Goal: Transaction & Acquisition: Purchase product/service

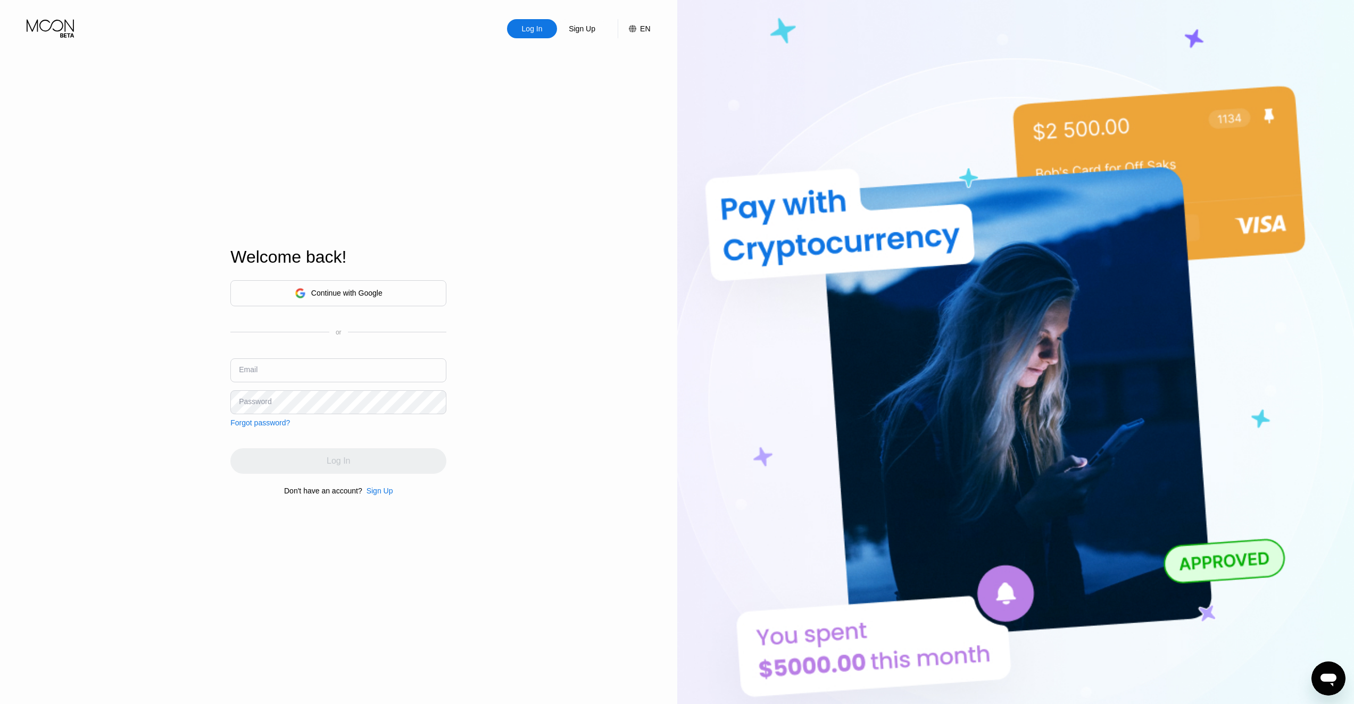
type input "Faaast100@gmail.com"
click at [465, 429] on div "Log In Sign Up EN Language Select an item Save Welcome back! Continue with Goog…" at bounding box center [338, 387] width 677 height 775
click at [374, 454] on div "Log In" at bounding box center [338, 461] width 216 height 26
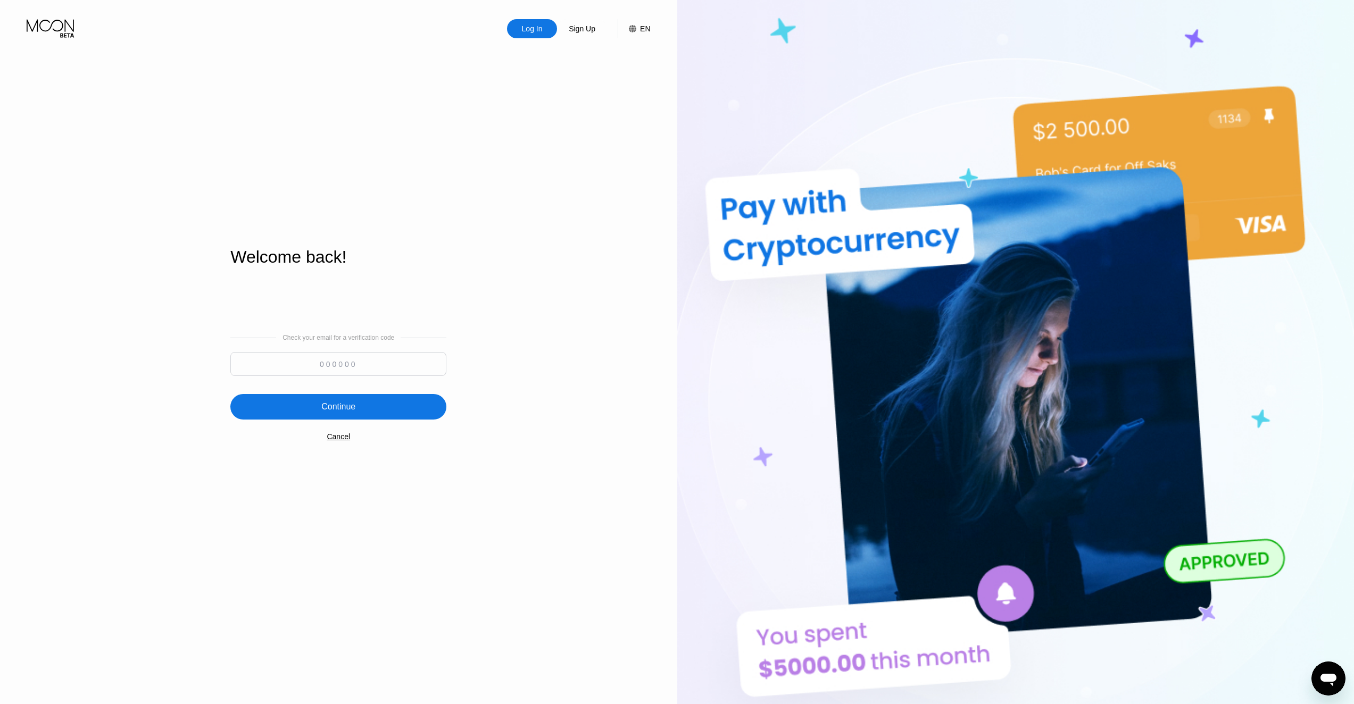
click at [323, 377] on div at bounding box center [338, 366] width 216 height 29
click at [328, 371] on input at bounding box center [338, 364] width 216 height 24
type input "513422"
click at [256, 402] on div "Continue" at bounding box center [338, 407] width 216 height 26
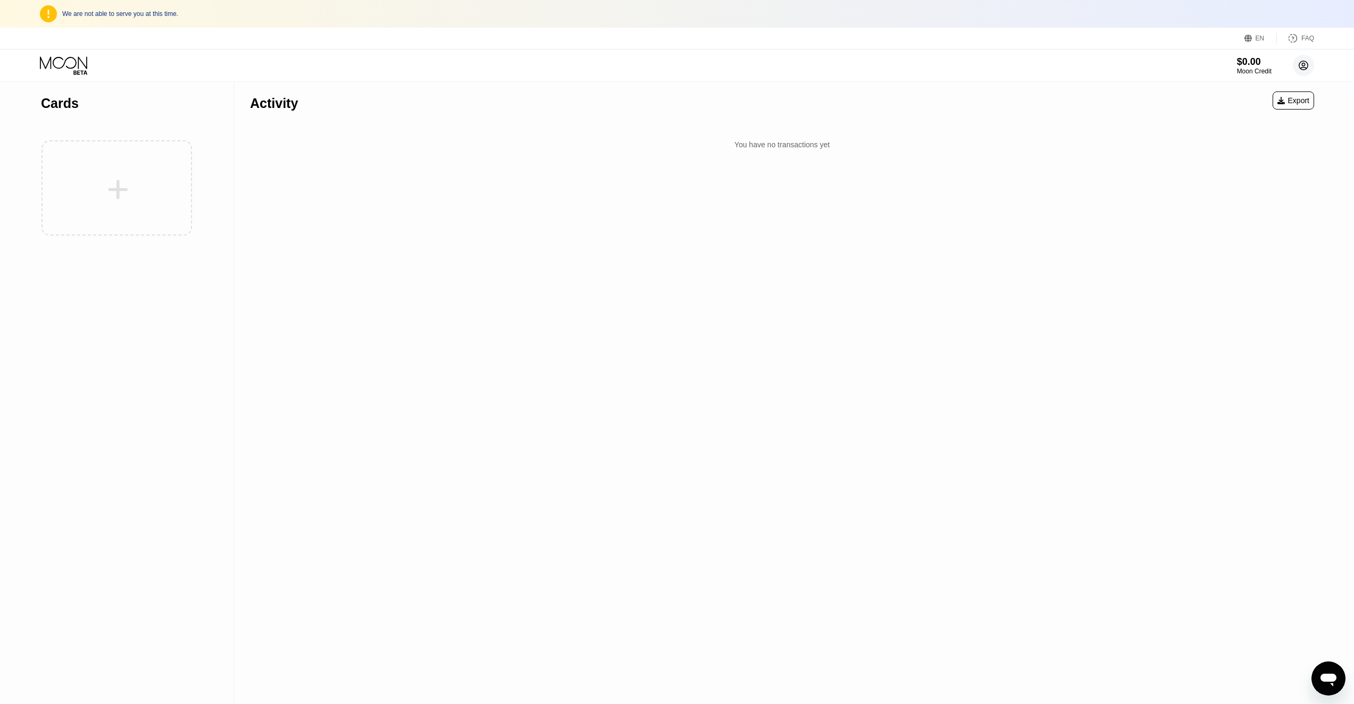
click at [1306, 63] on circle at bounding box center [1303, 65] width 21 height 21
click at [1240, 271] on div "Log out" at bounding box center [1235, 275] width 25 height 9
click at [1255, 272] on div "Log out" at bounding box center [1255, 275] width 101 height 12
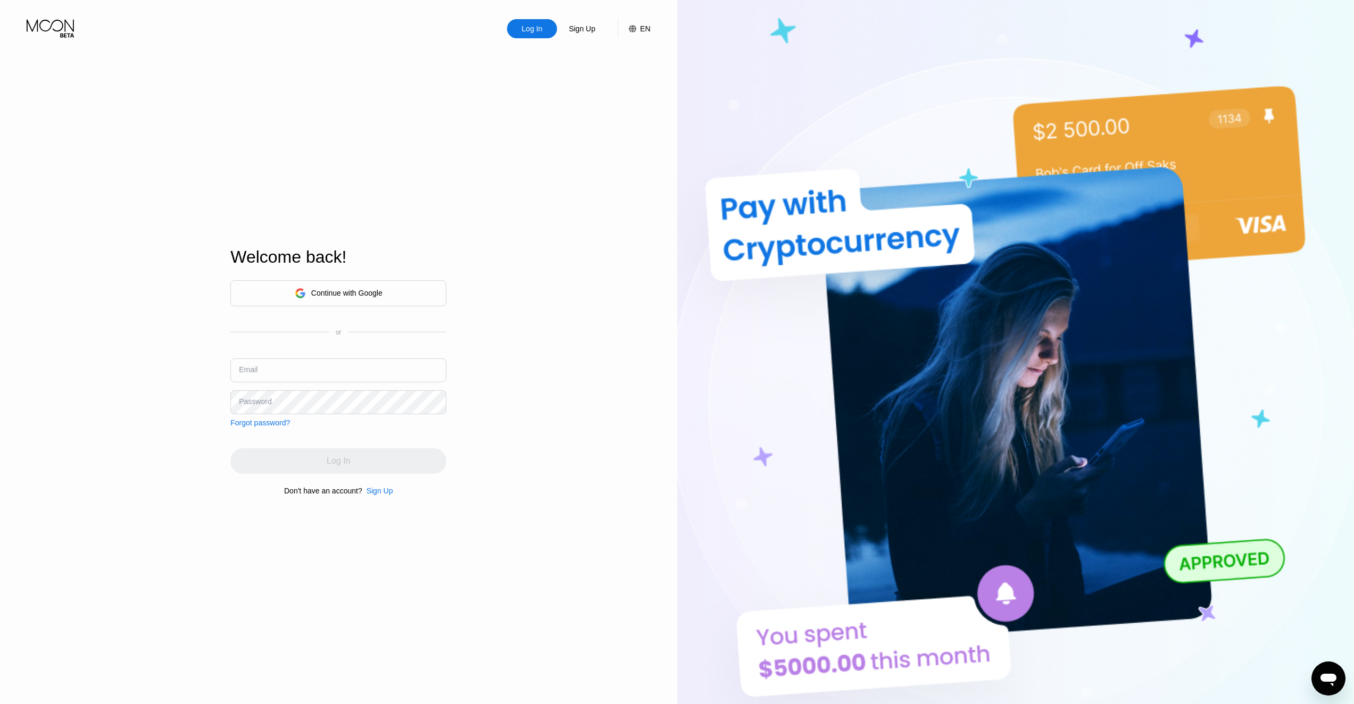
type input "Faaast100@gmail.com"
click at [350, 371] on input "Faaast100@gmail.com" at bounding box center [338, 371] width 216 height 24
click at [350, 368] on input "Faaast100@gmail.com" at bounding box center [338, 371] width 216 height 24
click at [378, 494] on div "Sign Up" at bounding box center [380, 491] width 27 height 9
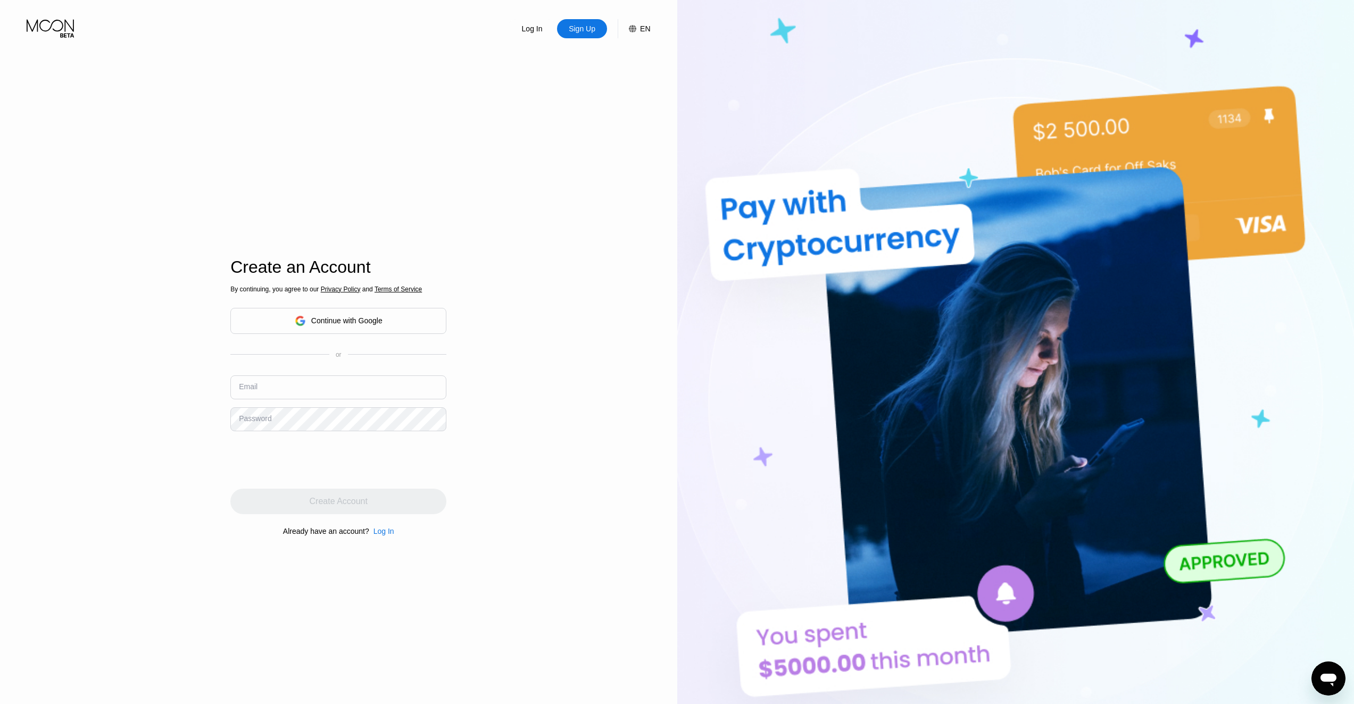
click at [354, 389] on input "text" at bounding box center [338, 388] width 216 height 24
paste input "[EMAIL_ADDRESS][DOMAIN_NAME]"
type input "[EMAIL_ADDRESS][DOMAIN_NAME]"
click at [326, 507] on div "Create Account" at bounding box center [339, 501] width 58 height 11
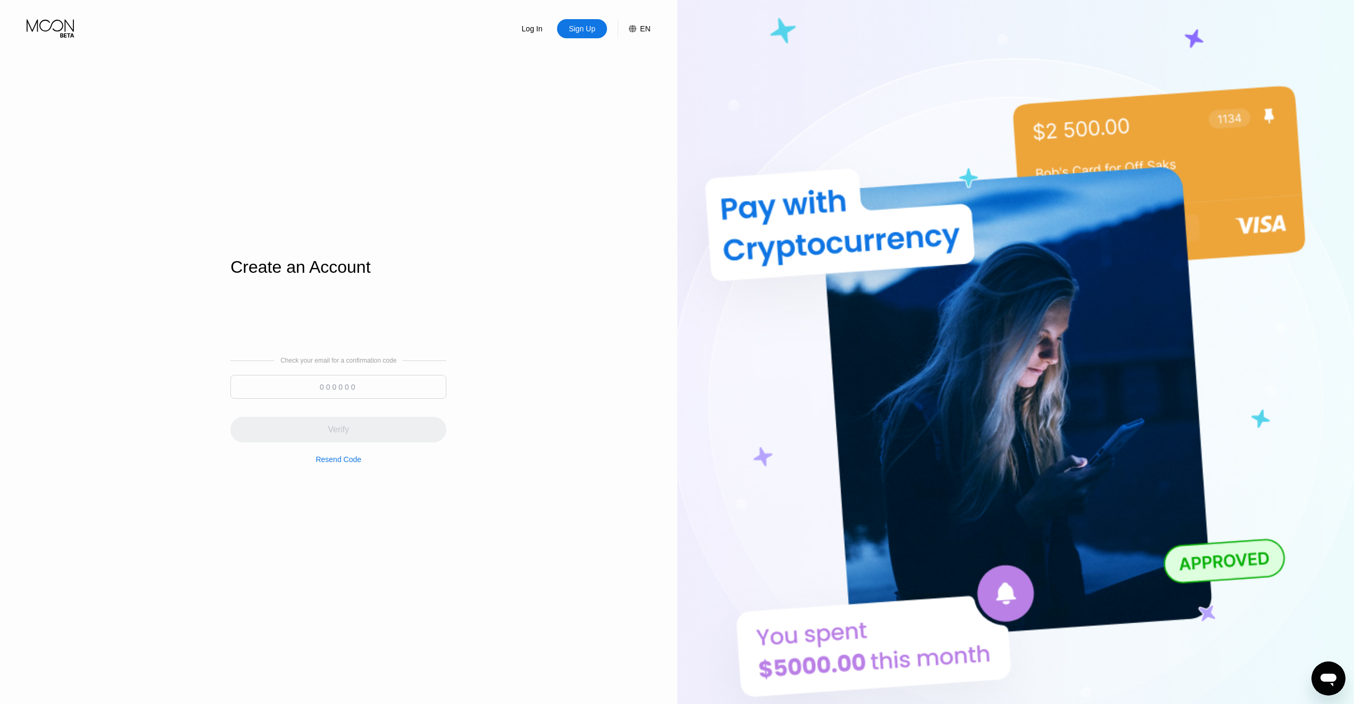
click at [365, 395] on input at bounding box center [338, 387] width 216 height 24
paste input "793239"
type input "793239"
click at [349, 430] on div "Verify" at bounding box center [338, 430] width 216 height 26
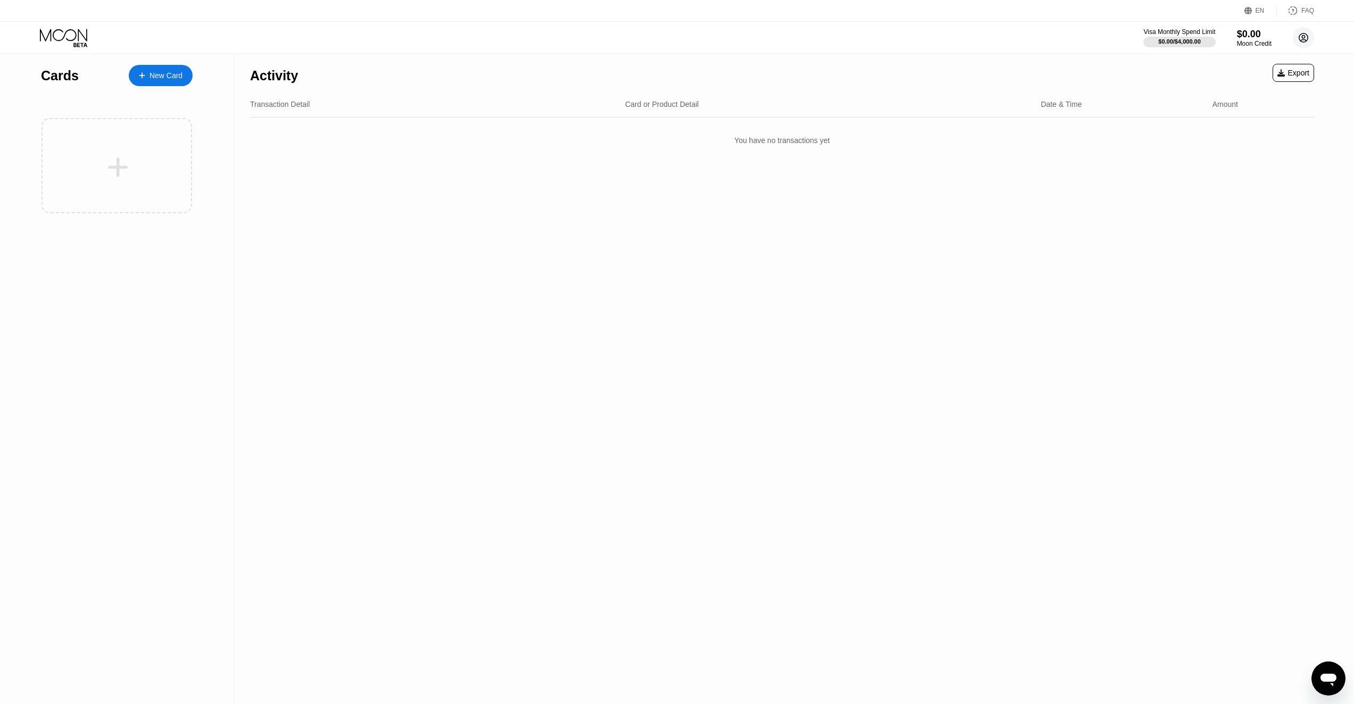
click at [1315, 40] on div "Visa Monthly Spend Limit $0.00 / $4,000.00 $0.00 Moon Credit kz9.hv4-nm8fnn@pro…" at bounding box center [677, 38] width 1354 height 32
click at [1313, 40] on circle at bounding box center [1303, 37] width 21 height 21
click at [979, 213] on div "Activity Export Transaction Detail Card or Product Detail Date & Time Amount Yo…" at bounding box center [782, 379] width 1096 height 650
click at [966, 56] on div "Activity Export" at bounding box center [782, 72] width 1064 height 37
click at [172, 77] on div "New Card" at bounding box center [165, 75] width 33 height 9
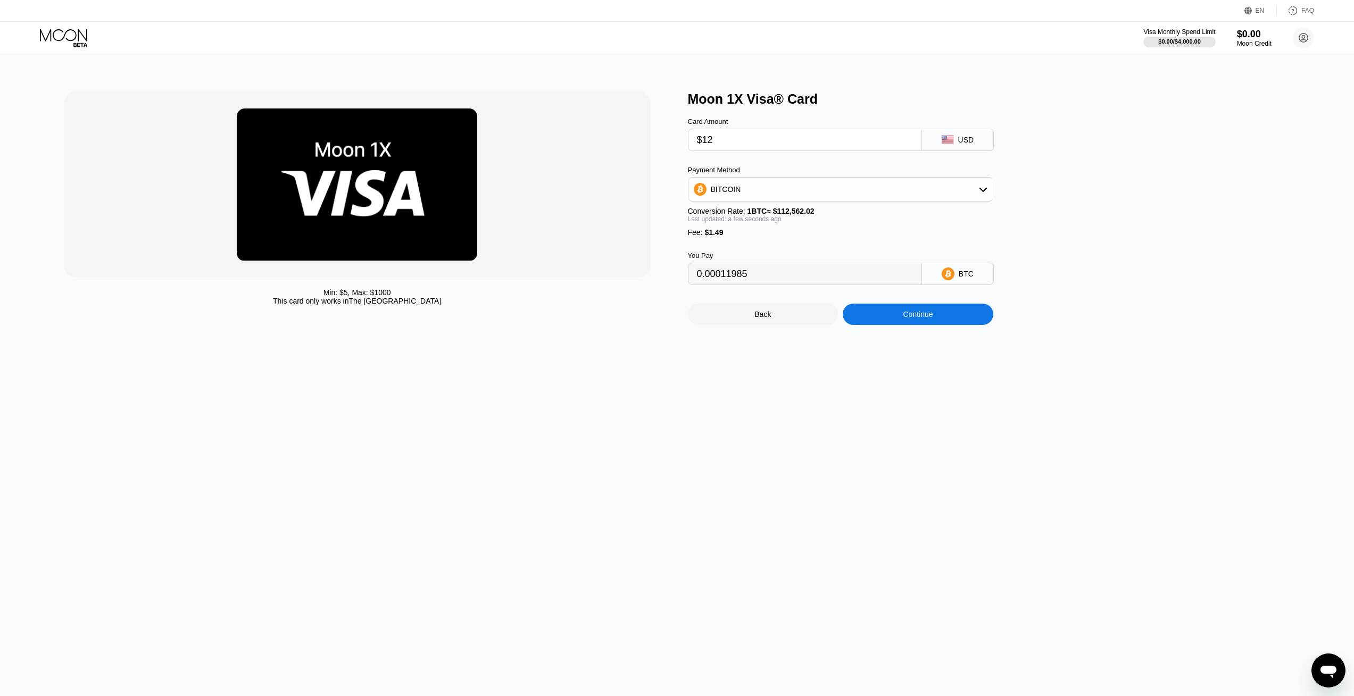
type input "$12"
click at [1189, 45] on div "$0.00 / $4,000.00" at bounding box center [1179, 41] width 43 height 6
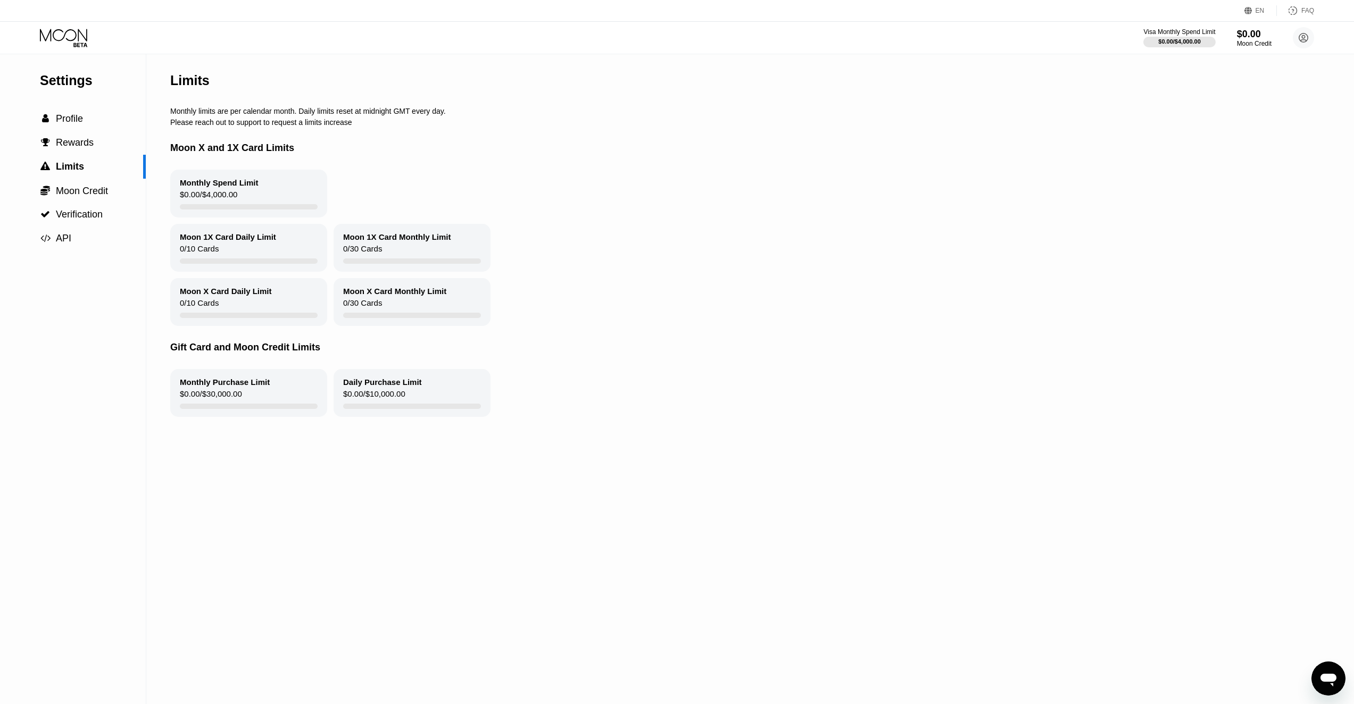
click at [1267, 27] on div "Visa Monthly Spend Limit $0.00 / $4,000.00 $0.00 Moon Credit [EMAIL_ADDRESS][DO…" at bounding box center [677, 38] width 1354 height 32
click at [1258, 32] on div "$0.00" at bounding box center [1254, 33] width 36 height 11
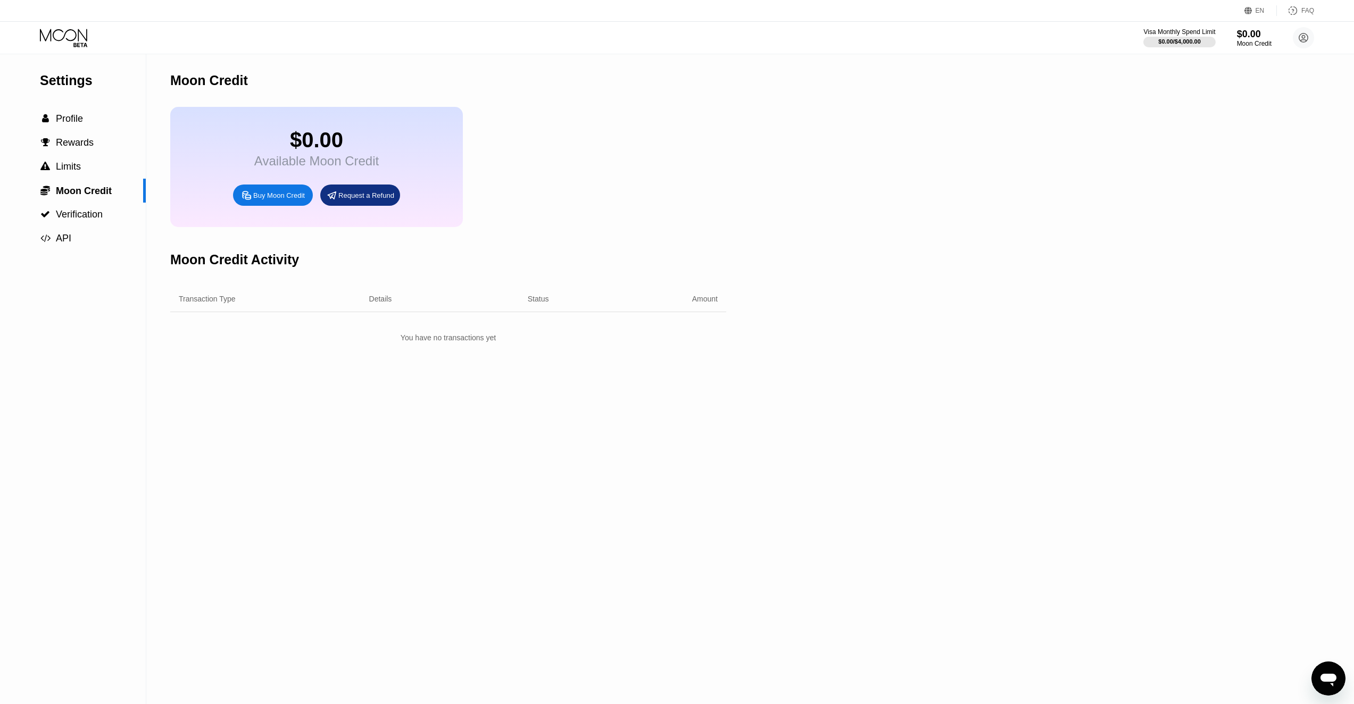
click at [288, 188] on div "$0.00 Available Moon Credit Buy Moon Credit Request a Refund" at bounding box center [316, 167] width 293 height 120
click at [281, 198] on div "Buy Moon Credit" at bounding box center [273, 195] width 80 height 21
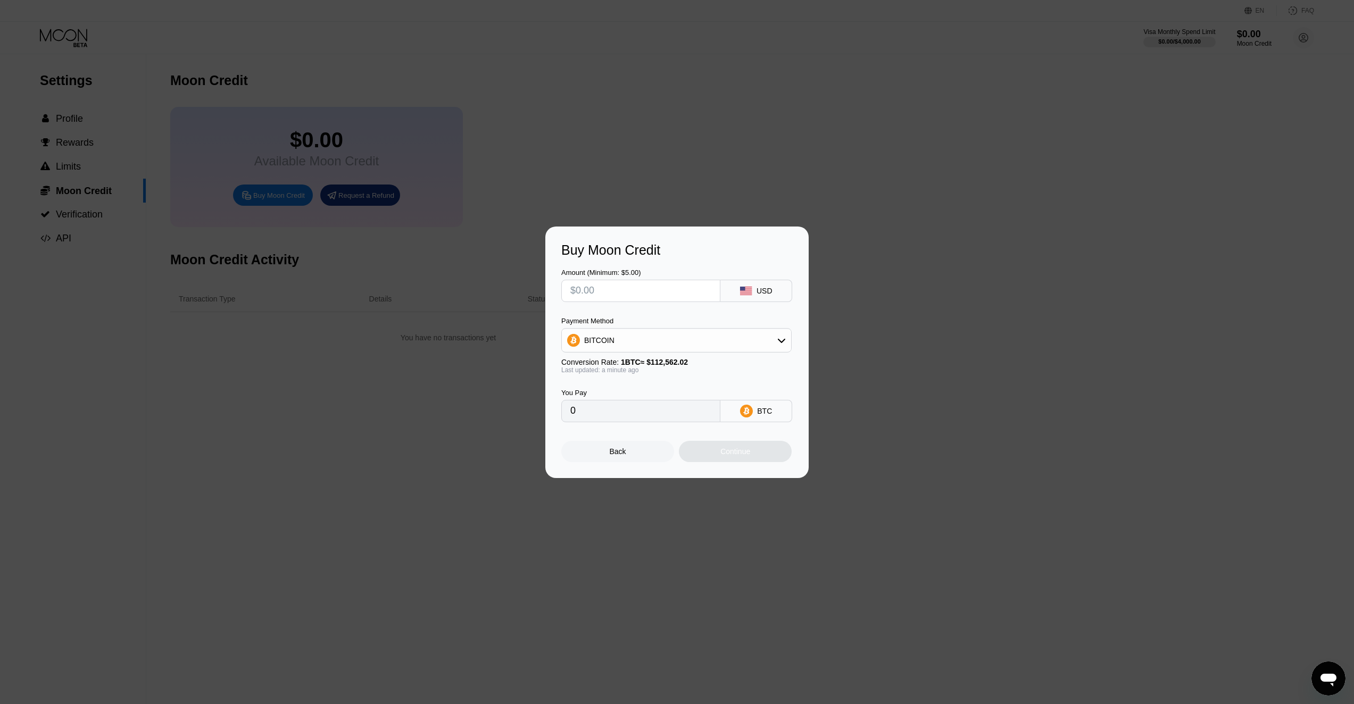
click at [796, 331] on div "Buy Moon Credit Amount (Minimum: $5.00) USD Payment Method BITCOIN Conversion R…" at bounding box center [676, 353] width 263 height 252
click at [780, 338] on icon at bounding box center [781, 340] width 9 height 9
click at [899, 394] on div "Buy Moon Credit Amount (Minimum: $5.00) USD Payment Method BITCOIN BITCOIN USDT…" at bounding box center [677, 353] width 1354 height 252
click at [744, 317] on div "Payment Method" at bounding box center [676, 321] width 230 height 8
click at [739, 327] on div "Payment Method BITCOIN BITCOIN USDT on TRON USDC on Polygon" at bounding box center [676, 335] width 230 height 36
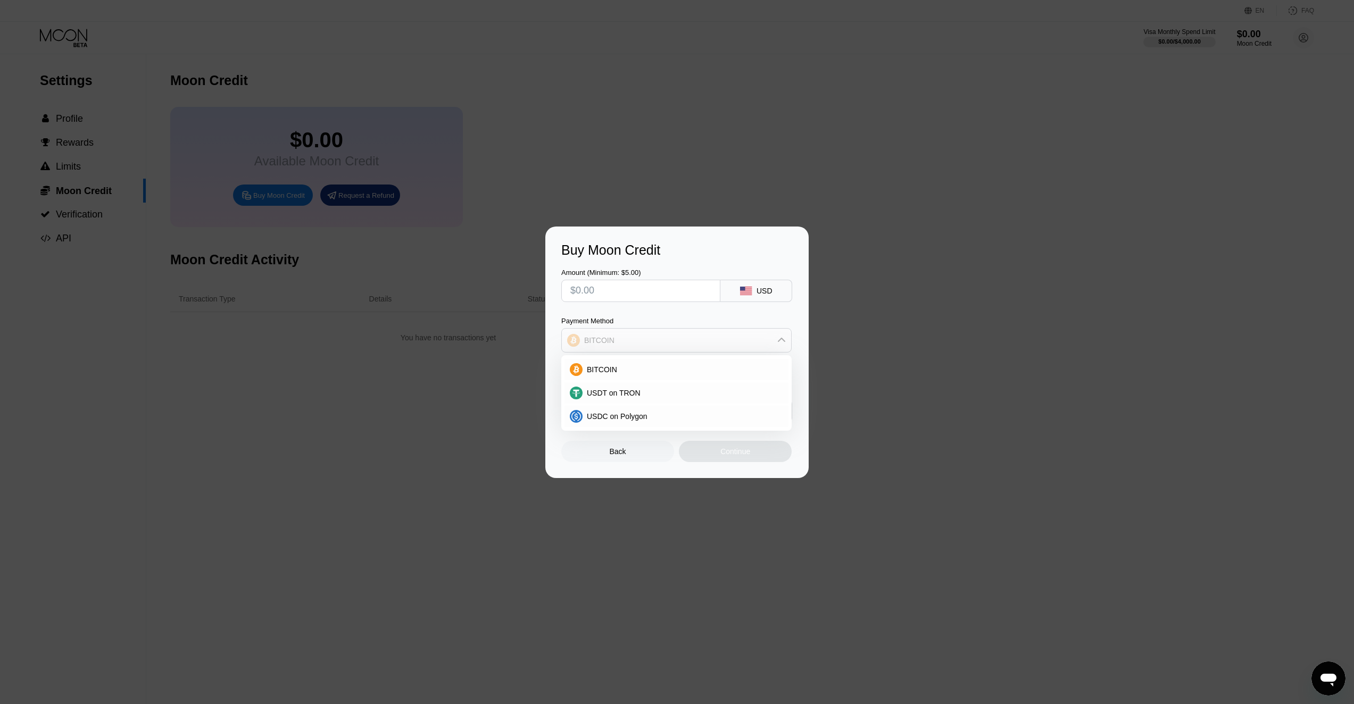
click at [733, 342] on div "BITCOIN" at bounding box center [676, 340] width 229 height 21
click at [622, 297] on input "text" at bounding box center [640, 290] width 141 height 21
type input "$1"
type input "0.00000888"
type input "$14"
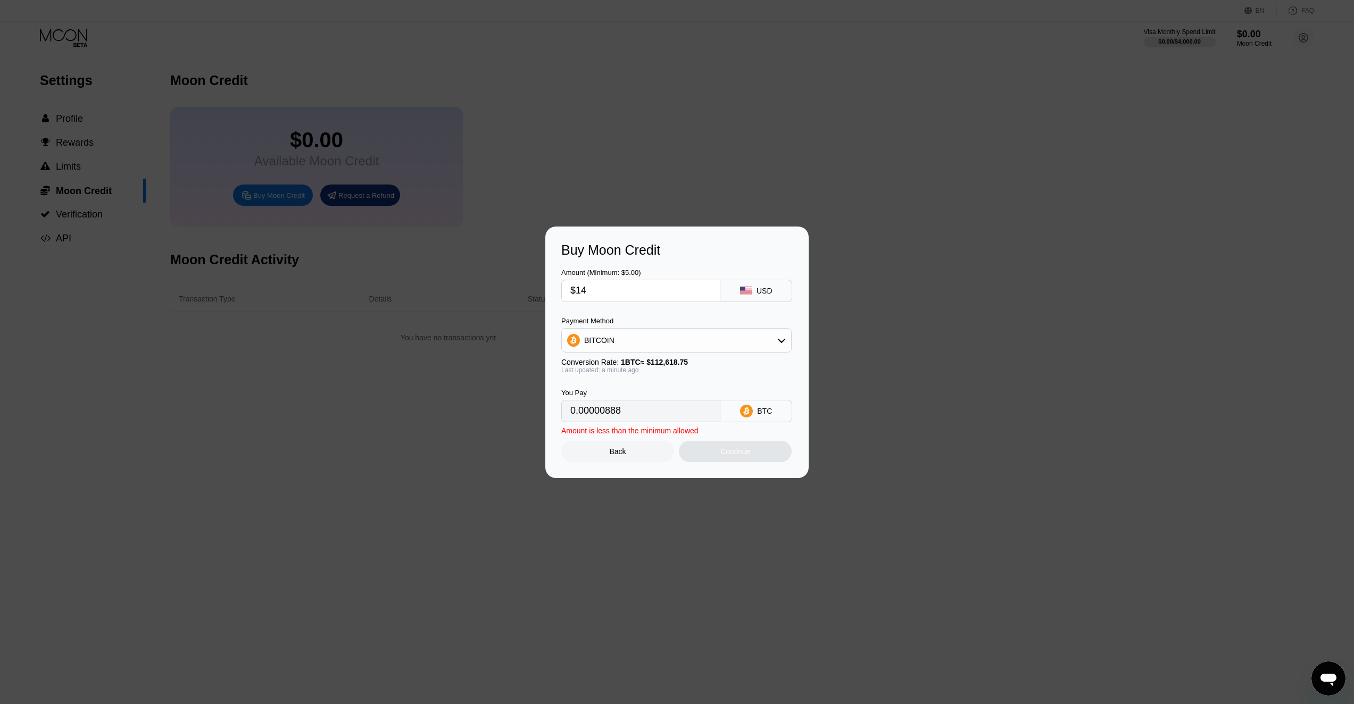
type input "0.00012432"
type input "$140"
type input "0.00124314"
type input "$140"
click at [690, 326] on div "Payment Method BITCOIN" at bounding box center [676, 335] width 230 height 36
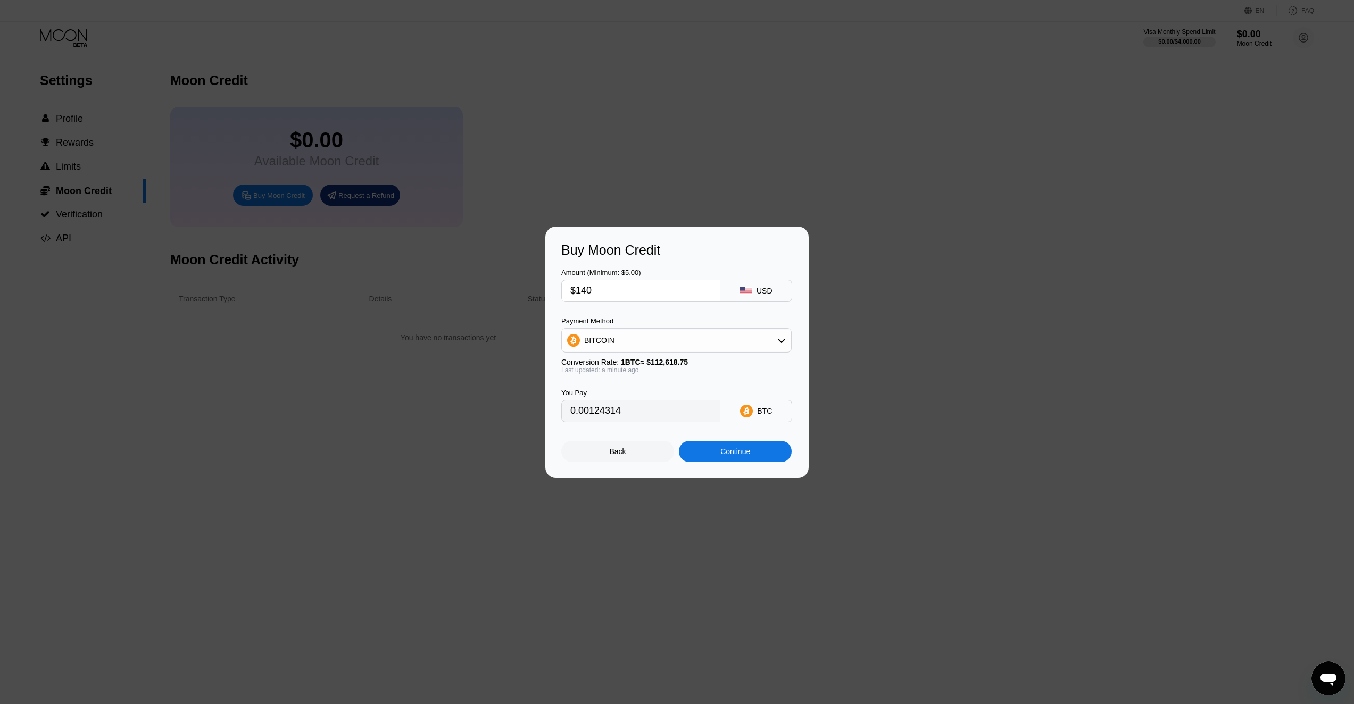
click at [686, 336] on div "BITCOIN" at bounding box center [676, 340] width 229 height 21
click at [638, 397] on div "USDT on TRON" at bounding box center [683, 393] width 201 height 9
type input "141.41"
drag, startPoint x: 604, startPoint y: 287, endPoint x: 583, endPoint y: 285, distance: 21.4
click at [583, 285] on input "$140" at bounding box center [640, 290] width 141 height 21
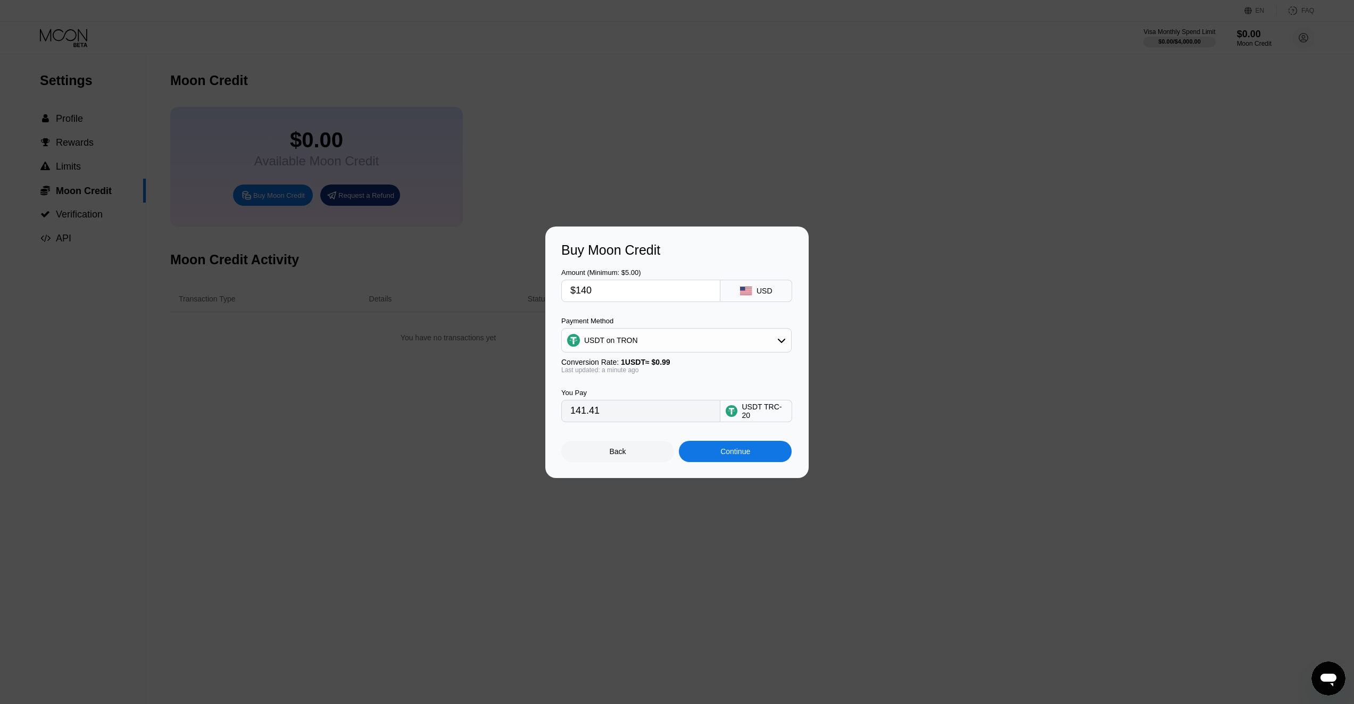
type input "$13"
type input "13.13"
type input "$135"
type input "136.36"
type input "$135"
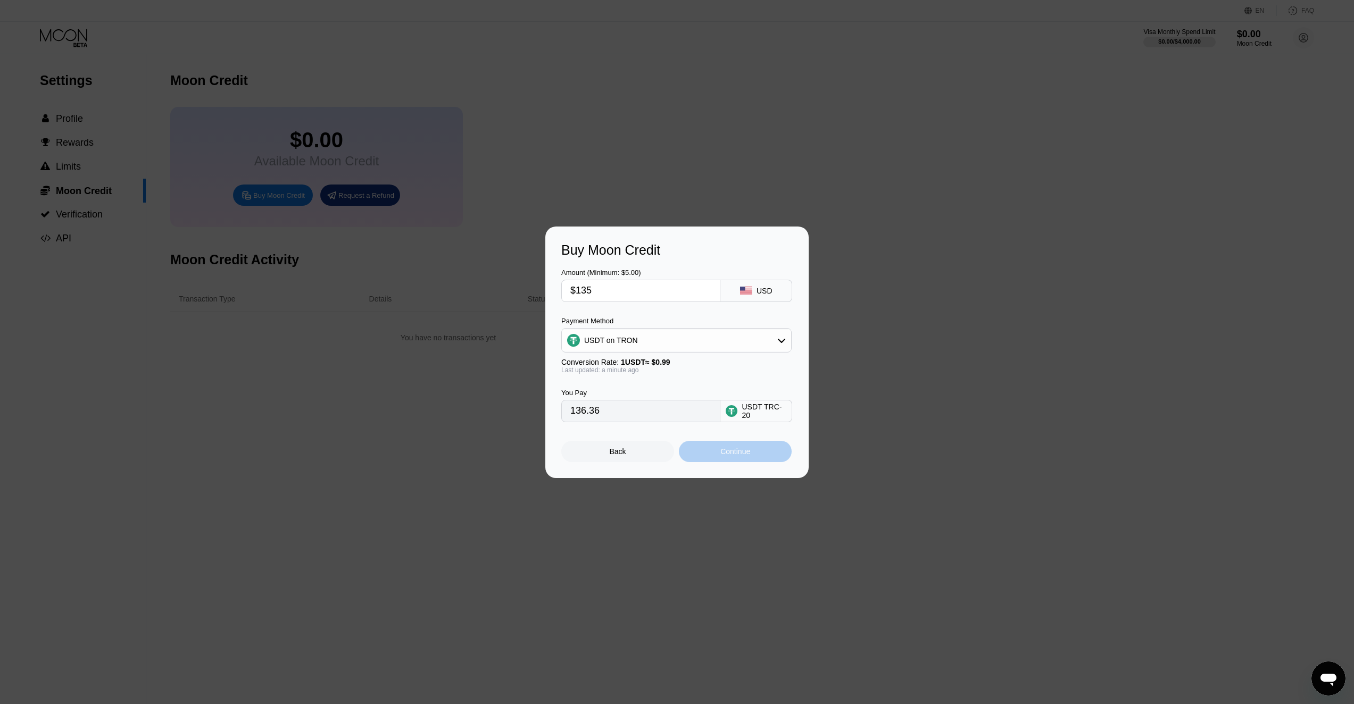
click at [741, 454] on div "Continue" at bounding box center [735, 451] width 30 height 9
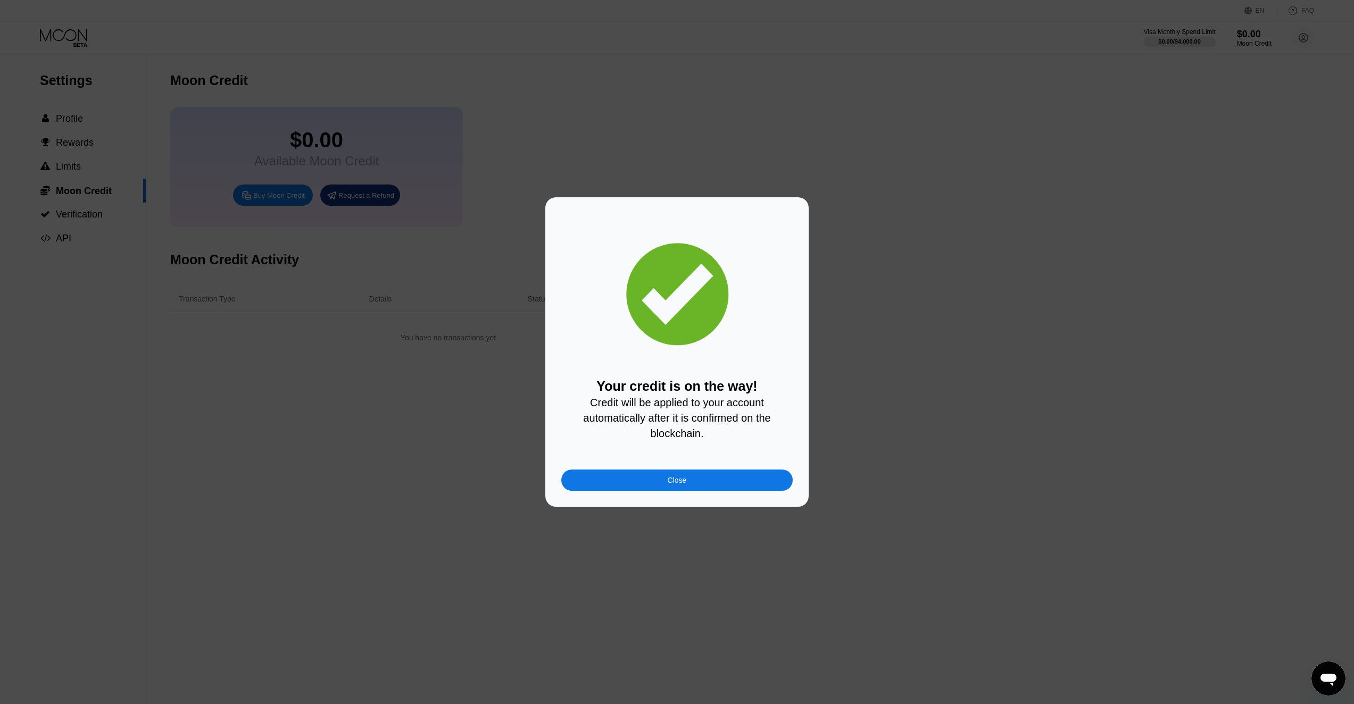
drag, startPoint x: 653, startPoint y: 488, endPoint x: 445, endPoint y: 244, distance: 321.5
click at [653, 488] on div "Close" at bounding box center [676, 480] width 231 height 21
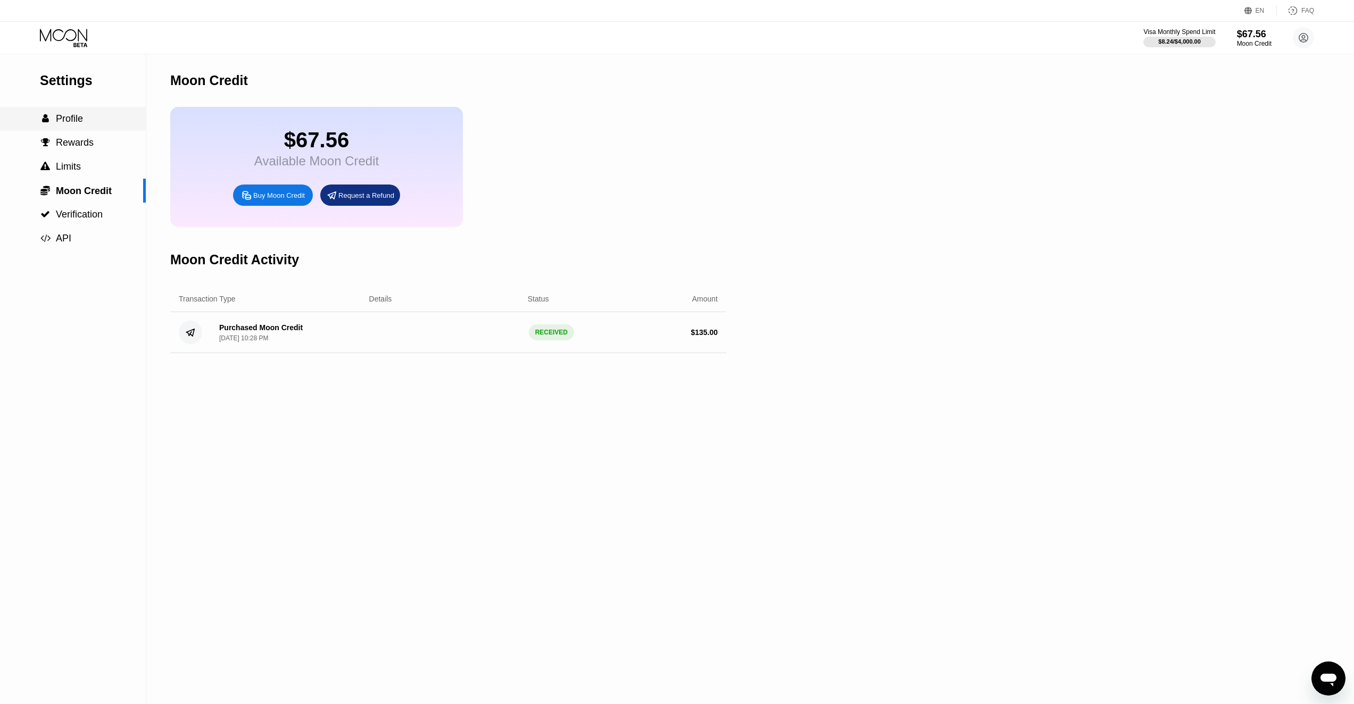
click at [67, 116] on span "Profile" at bounding box center [69, 118] width 27 height 11
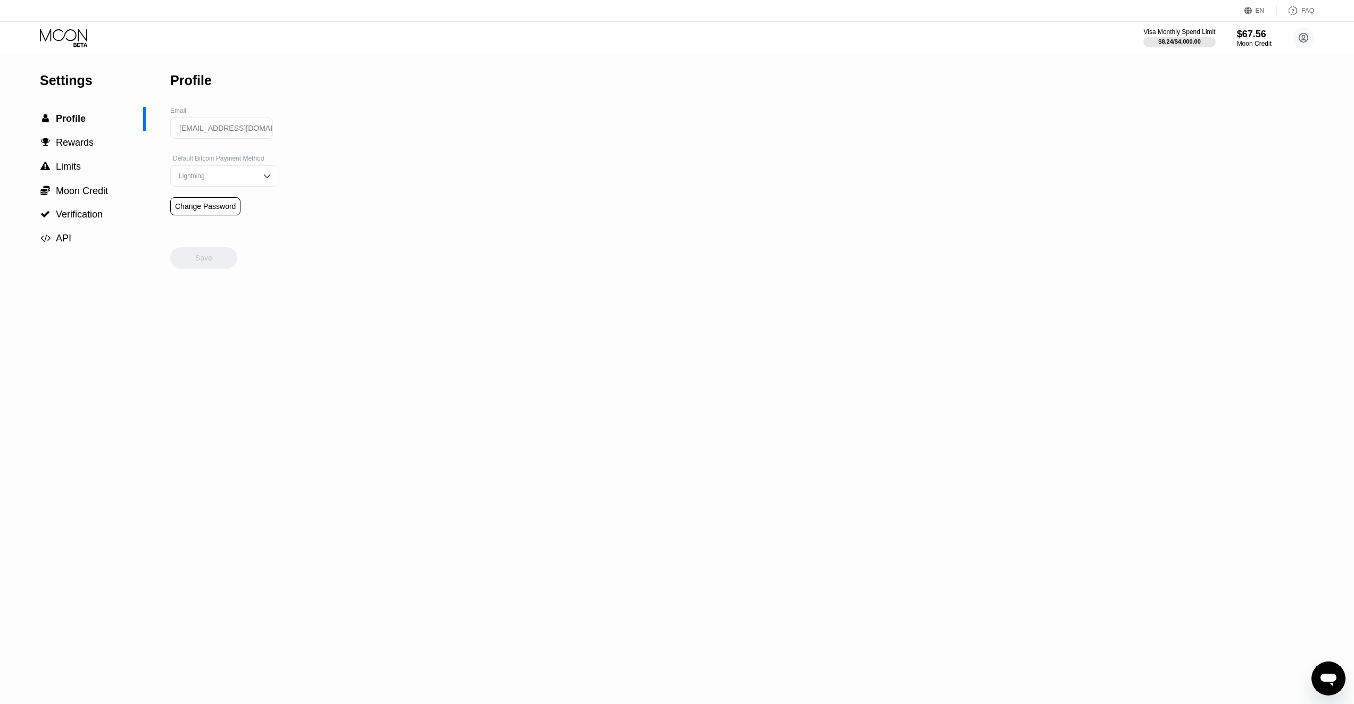
click at [74, 34] on icon at bounding box center [64, 38] width 49 height 19
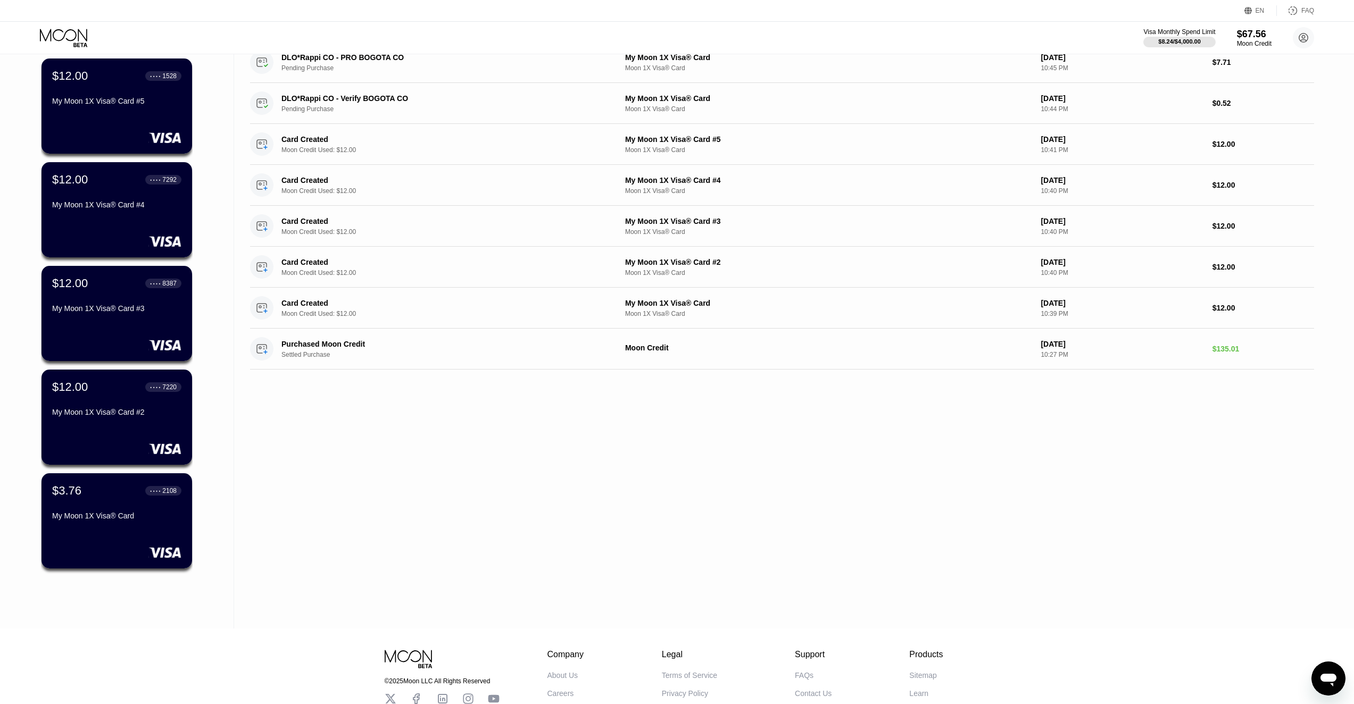
scroll to position [106, 0]
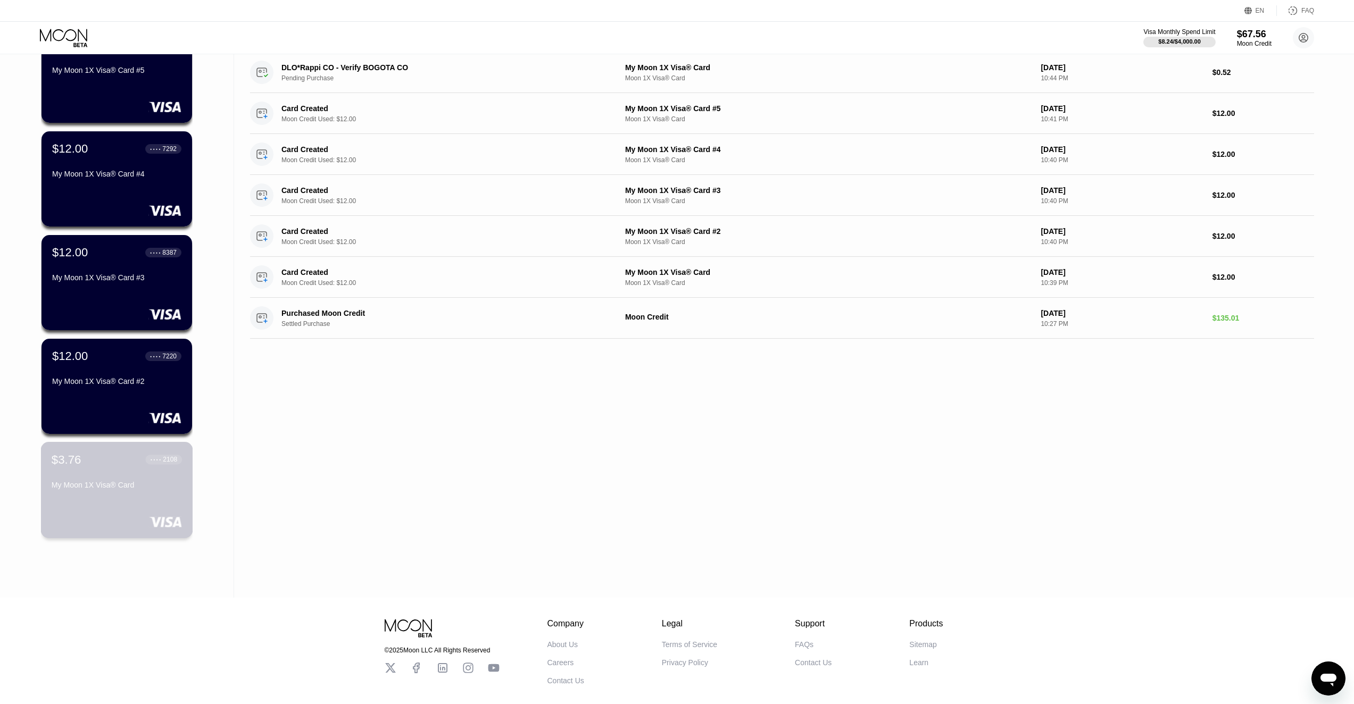
click at [84, 452] on div "$3.76 ● ● ● ● 2108 My Moon 1X Visa® Card" at bounding box center [117, 490] width 152 height 96
